Goal: Task Accomplishment & Management: Manage account settings

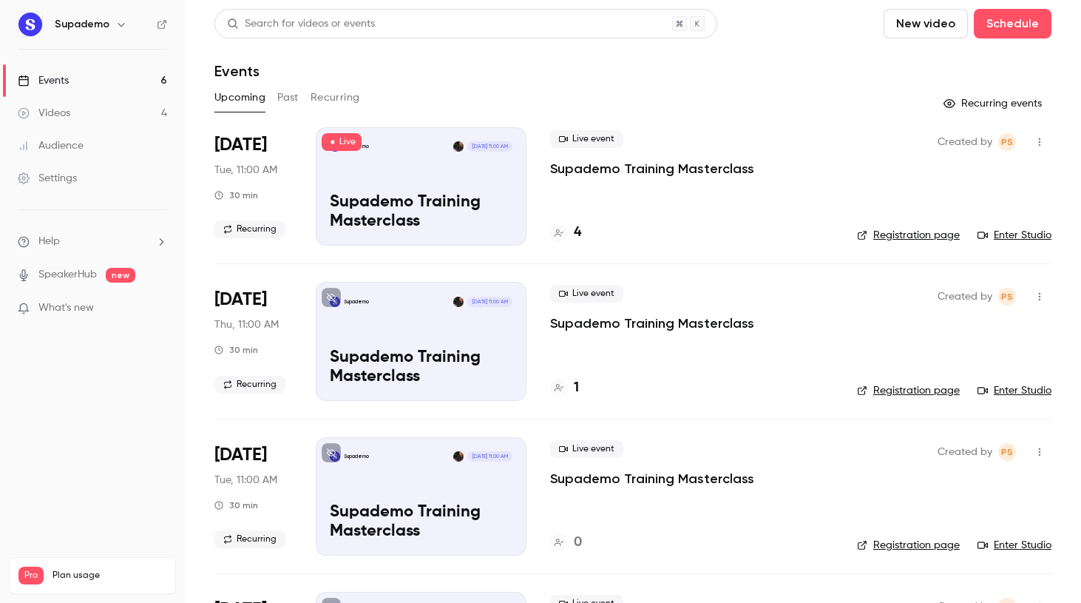
click at [579, 237] on h4 "4" at bounding box center [577, 233] width 7 height 20
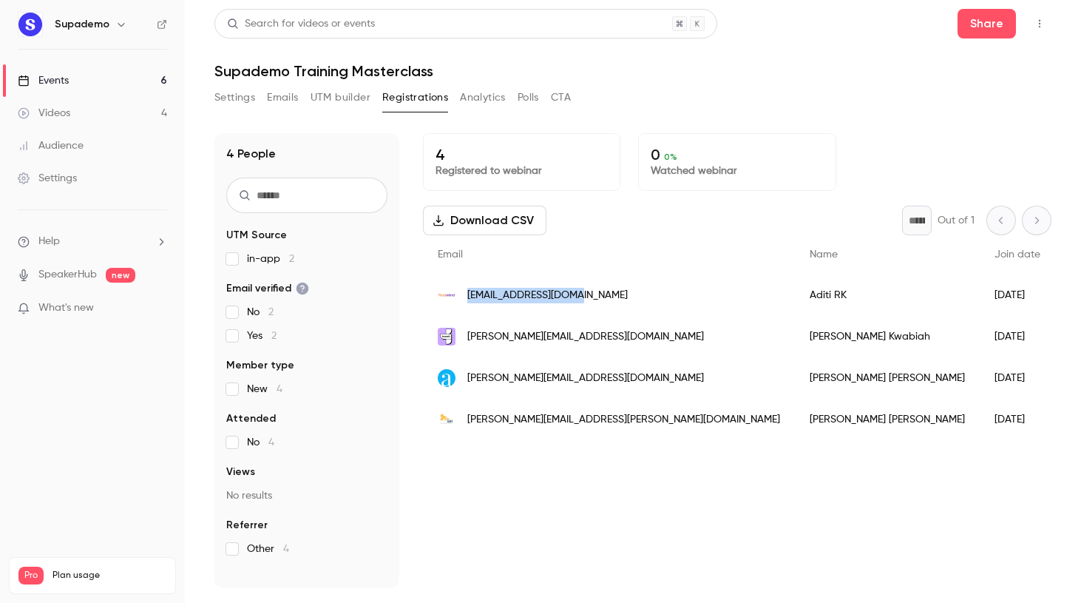
drag, startPoint x: 541, startPoint y: 297, endPoint x: 470, endPoint y: 297, distance: 71.0
click at [470, 297] on div "[EMAIL_ADDRESS][DOMAIN_NAME]" at bounding box center [609, 294] width 372 height 41
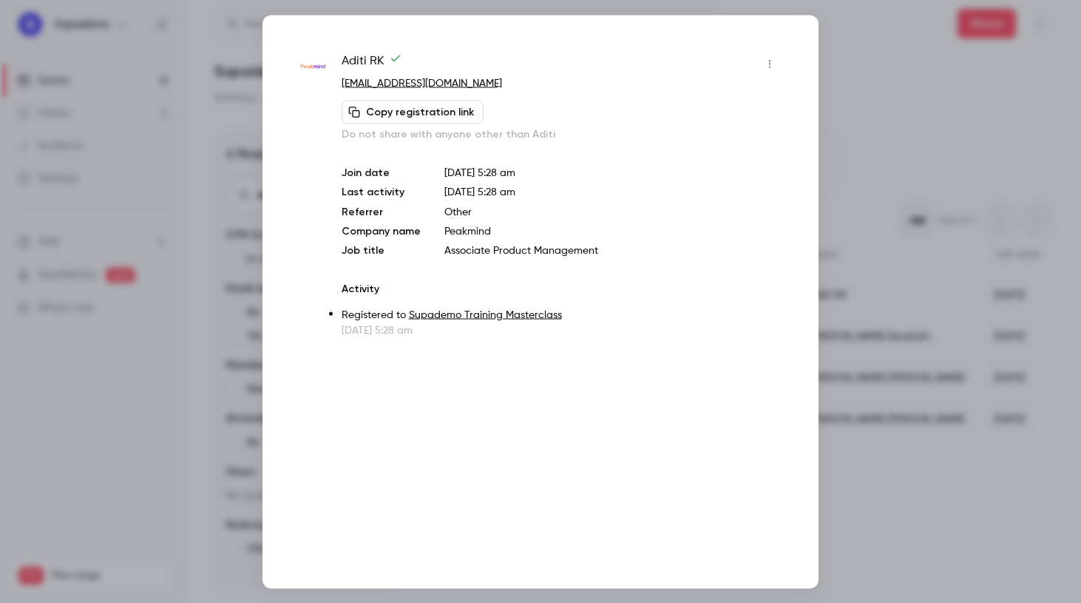
copy span "[EMAIL_ADDRESS][DOMAIN_NAME]"
drag, startPoint x: 404, startPoint y: 84, endPoint x: 342, endPoint y: 87, distance: 62.2
click at [342, 87] on p "[EMAIL_ADDRESS][DOMAIN_NAME]" at bounding box center [562, 83] width 440 height 16
copy link "[EMAIL_ADDRESS][DOMAIN_NAME]"
drag, startPoint x: 893, startPoint y: 67, endPoint x: 709, endPoint y: 73, distance: 184.3
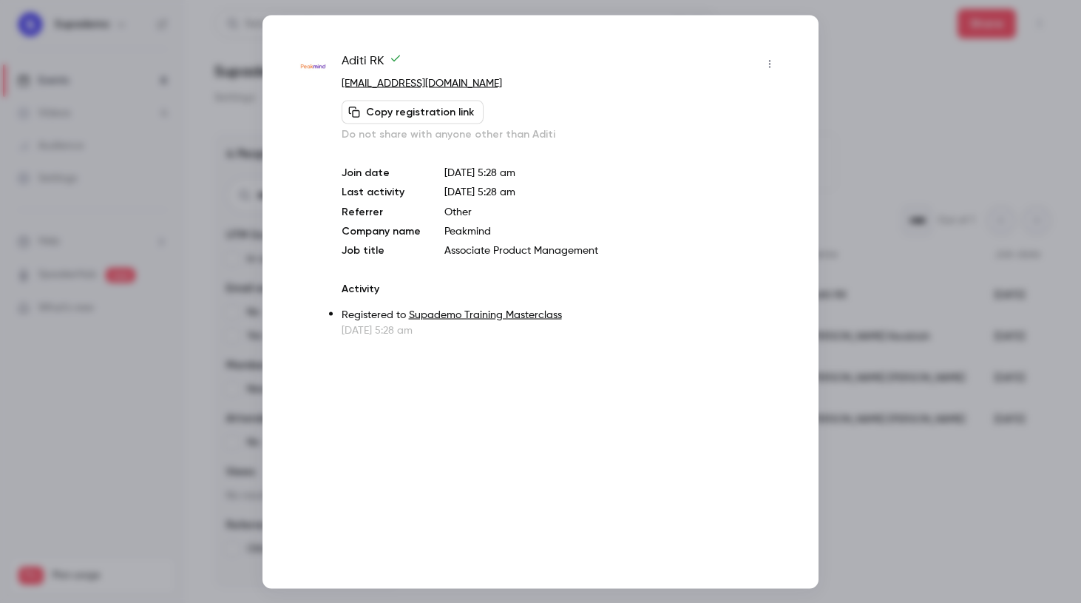
click at [891, 67] on div at bounding box center [540, 301] width 1081 height 603
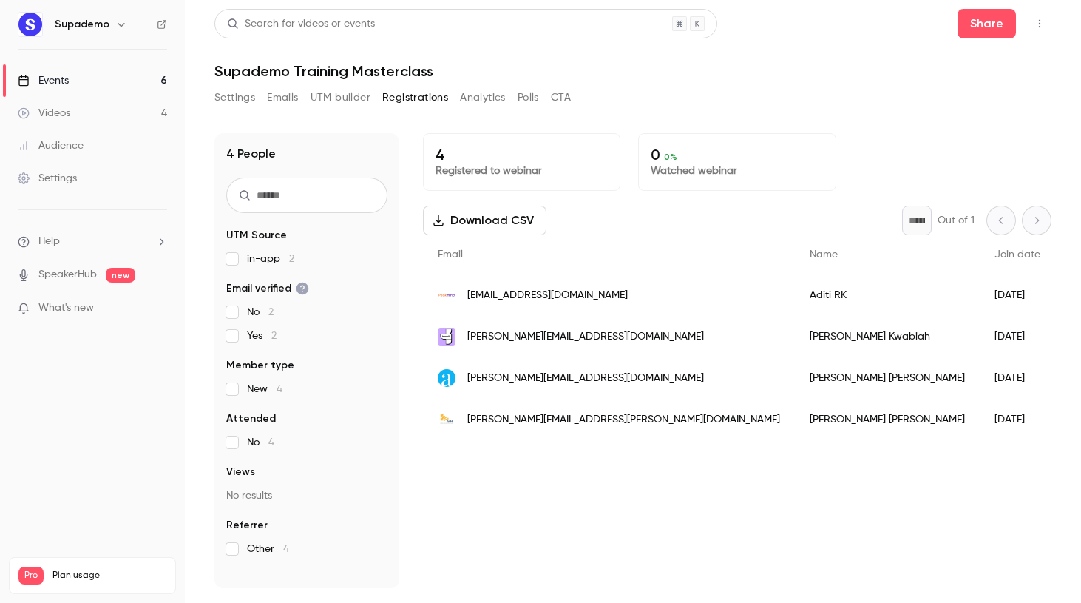
click at [576, 334] on span "[PERSON_NAME][EMAIL_ADDRESS][DOMAIN_NAME]" at bounding box center [585, 337] width 237 height 16
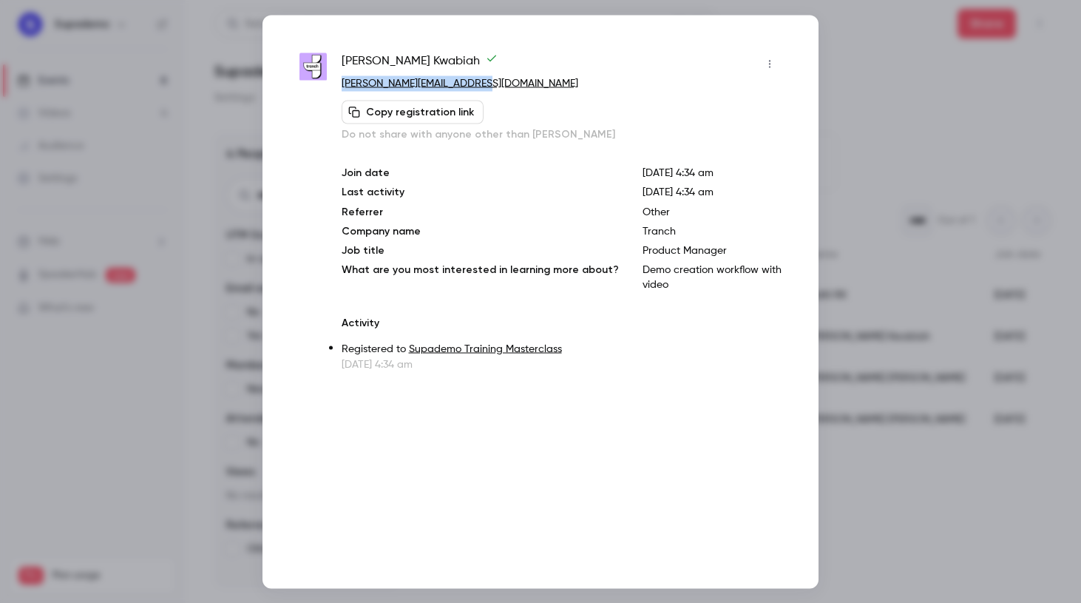
drag, startPoint x: 483, startPoint y: 88, endPoint x: 342, endPoint y: 87, distance: 140.5
click at [342, 87] on p "[PERSON_NAME][EMAIL_ADDRESS][DOMAIN_NAME]" at bounding box center [562, 83] width 440 height 16
copy link "[PERSON_NAME][EMAIL_ADDRESS][DOMAIN_NAME]"
click at [888, 67] on div at bounding box center [540, 301] width 1081 height 603
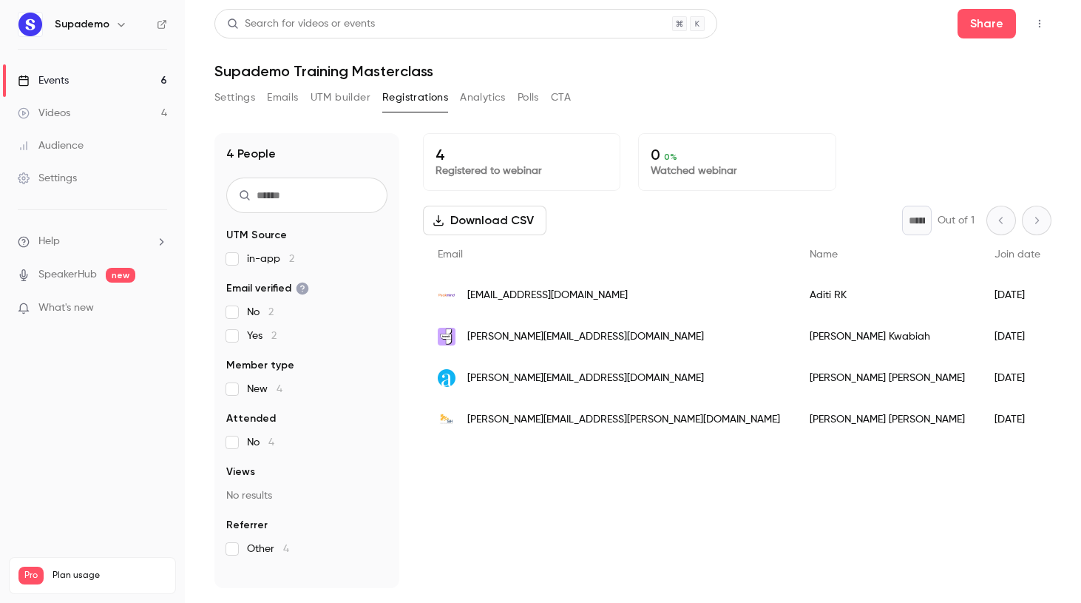
click at [555, 375] on span "[PERSON_NAME][EMAIL_ADDRESS][DOMAIN_NAME]" at bounding box center [585, 379] width 237 height 16
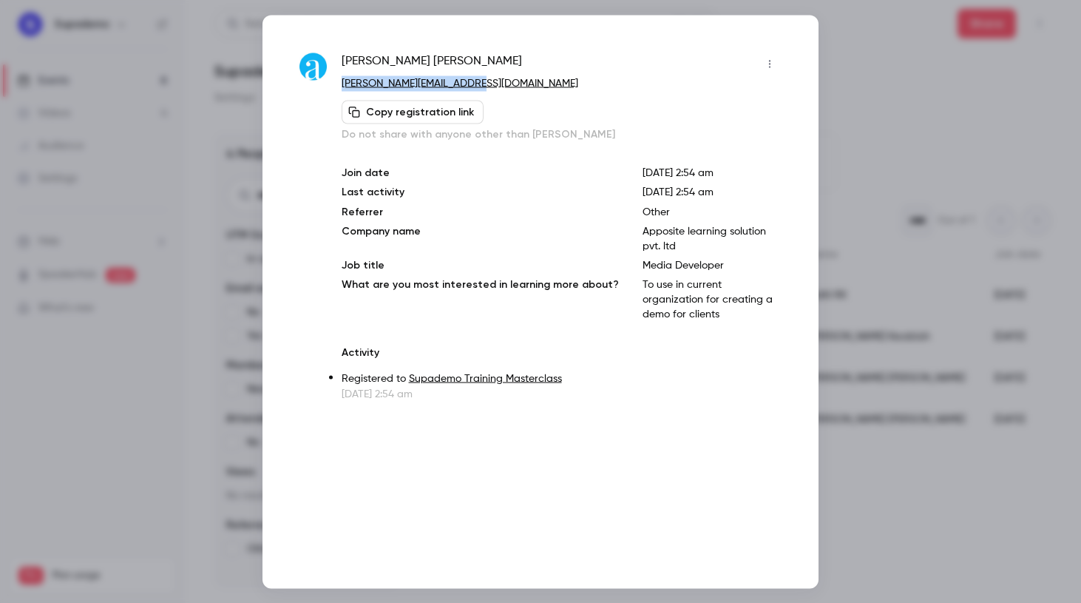
drag, startPoint x: 451, startPoint y: 78, endPoint x: 344, endPoint y: 78, distance: 107.2
click at [335, 78] on div "[PERSON_NAME] [PERSON_NAME][EMAIL_ADDRESS][DOMAIN_NAME] Copy registration link …" at bounding box center [541, 226] width 482 height 349
copy link "[PERSON_NAME][EMAIL_ADDRESS][DOMAIN_NAME]"
drag, startPoint x: 913, startPoint y: 110, endPoint x: 902, endPoint y: 112, distance: 11.9
click at [913, 110] on div at bounding box center [540, 301] width 1081 height 603
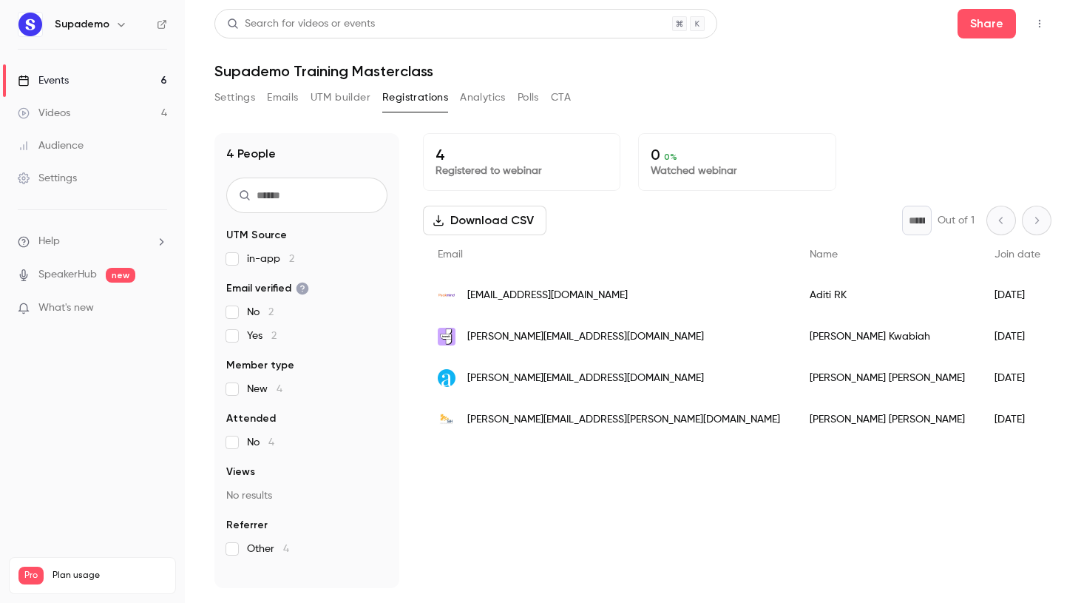
click at [619, 419] on div "[PERSON_NAME][EMAIL_ADDRESS][PERSON_NAME][DOMAIN_NAME]" at bounding box center [609, 419] width 372 height 41
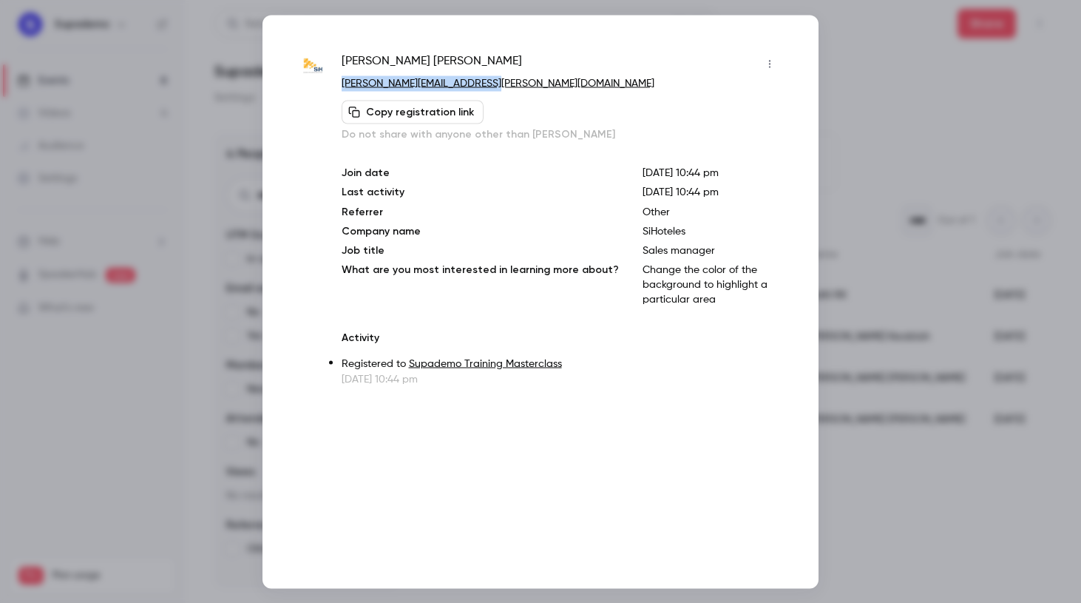
drag, startPoint x: 513, startPoint y: 89, endPoint x: 342, endPoint y: 84, distance: 171.0
click at [342, 84] on p "[PERSON_NAME][EMAIL_ADDRESS][PERSON_NAME][DOMAIN_NAME]" at bounding box center [562, 83] width 440 height 16
copy link "[PERSON_NAME][EMAIL_ADDRESS][PERSON_NAME][DOMAIN_NAME]"
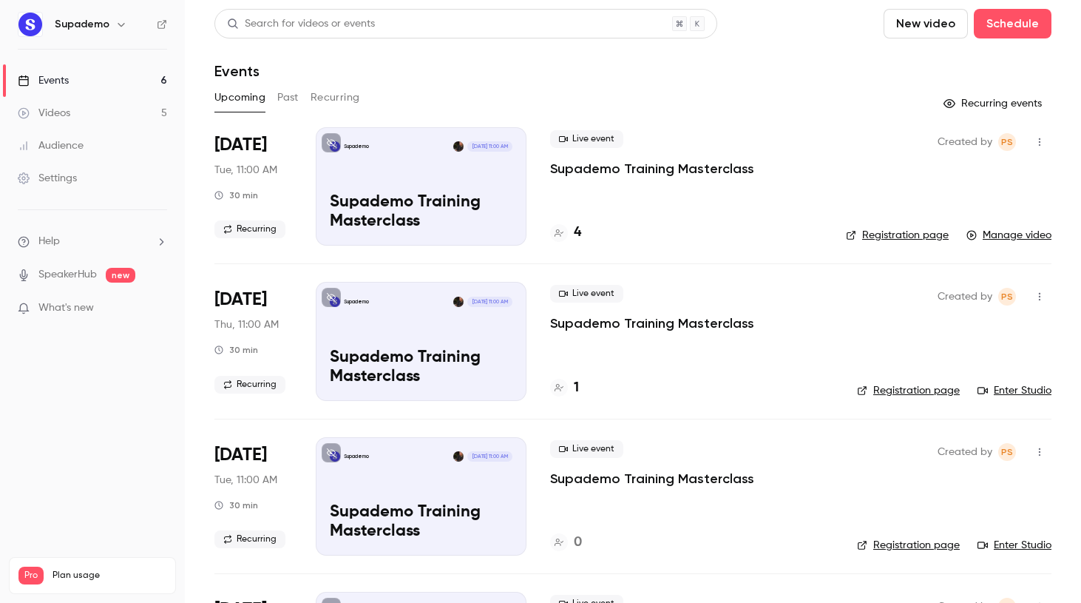
click at [1045, 144] on icon "button" at bounding box center [1040, 142] width 12 height 10
click at [952, 288] on div "Delete" at bounding box center [983, 295] width 112 height 15
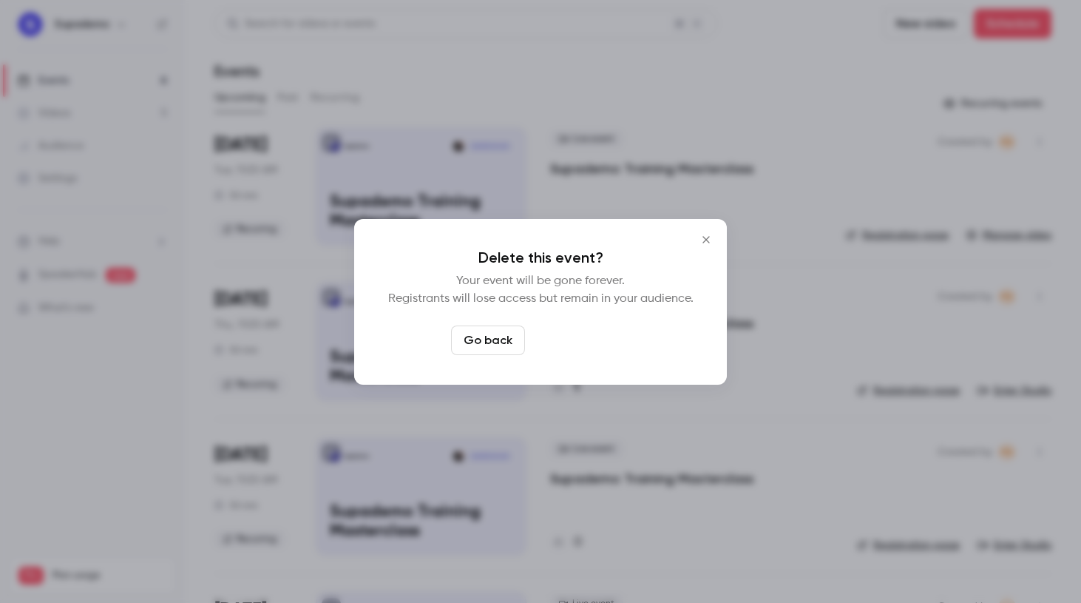
click at [578, 337] on button "Delete event" at bounding box center [580, 340] width 99 height 30
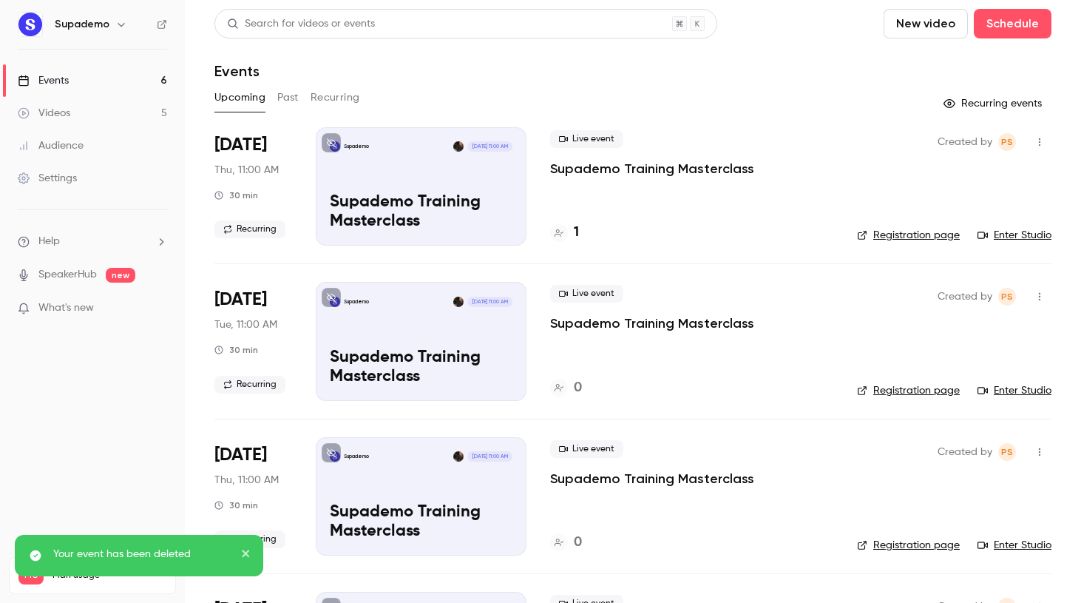
click at [66, 78] on div "Events" at bounding box center [43, 80] width 51 height 15
click at [62, 115] on div "Videos" at bounding box center [44, 113] width 53 height 15
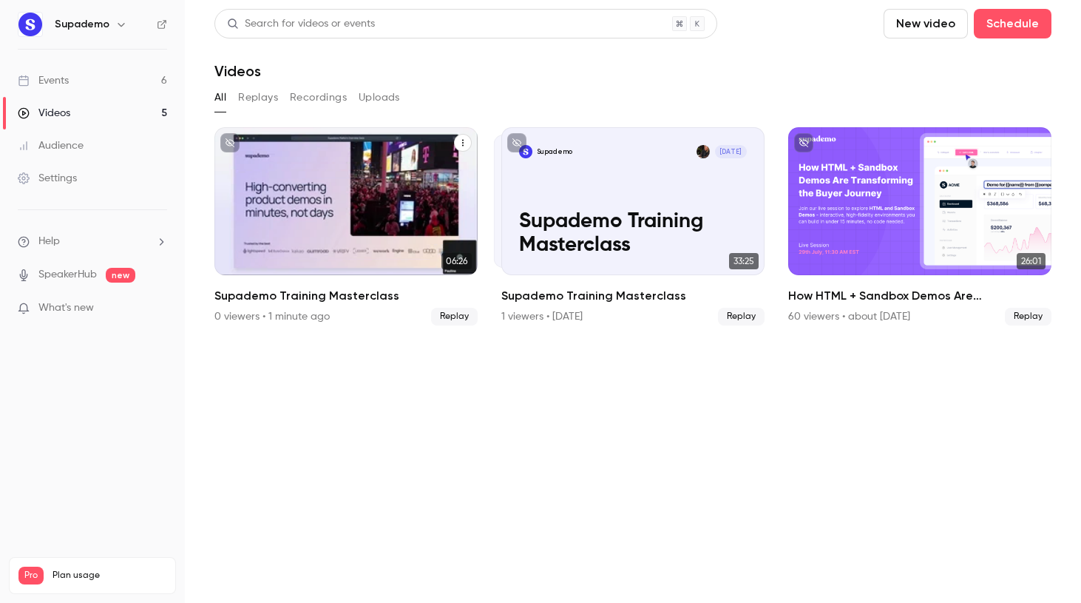
click at [462, 145] on icon "Supademo Training Masterclass" at bounding box center [463, 142] width 9 height 9
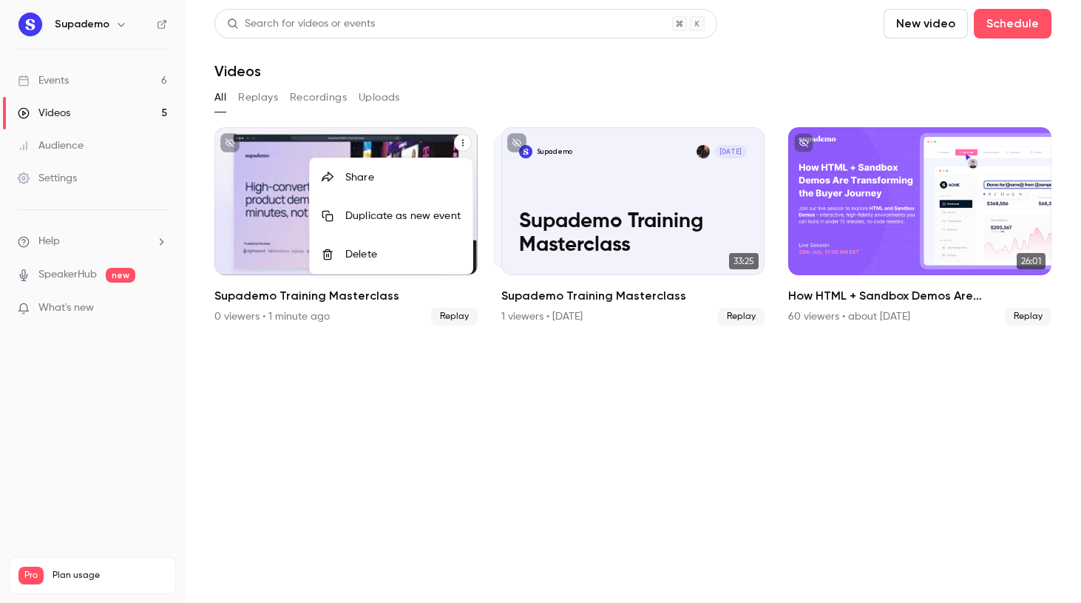
click at [366, 256] on div "Delete" at bounding box center [402, 254] width 115 height 15
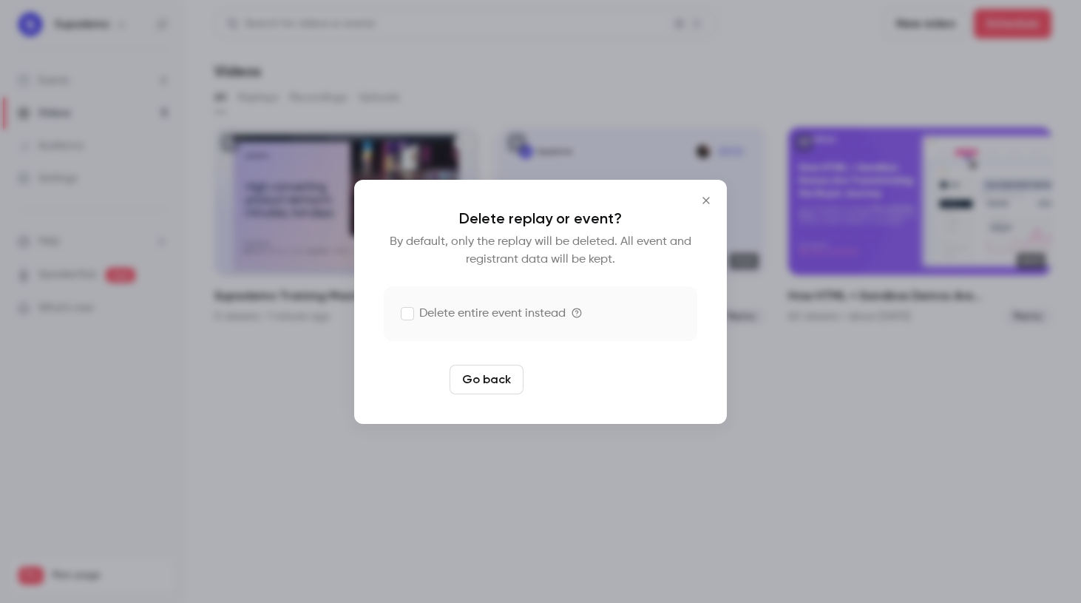
drag, startPoint x: 586, startPoint y: 382, endPoint x: 618, endPoint y: 379, distance: 32.0
click at [585, 382] on button "Delete replay" at bounding box center [581, 380] width 103 height 30
